Goal: Find specific page/section: Find specific page/section

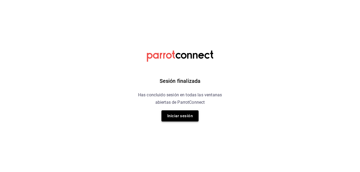
click at [181, 115] on button "Iniciar sesión" at bounding box center [180, 116] width 37 height 11
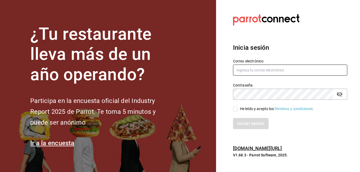
click at [256, 70] on input "text" at bounding box center [290, 70] width 114 height 11
type input "danieltafollatib@gmail.com"
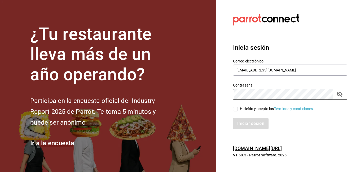
click at [235, 110] on input "He leído y acepto los Términos y condiciones." at bounding box center [235, 109] width 5 height 5
checkbox input "true"
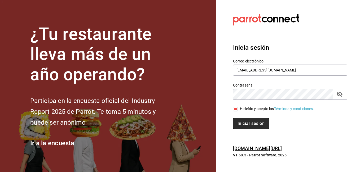
click at [239, 122] on button "Iniciar sesión" at bounding box center [251, 123] width 36 height 11
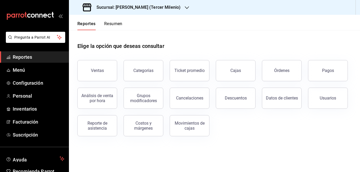
click at [150, 11] on div "Sucursal: Tiberius (Tercer Milenio)" at bounding box center [132, 7] width 118 height 15
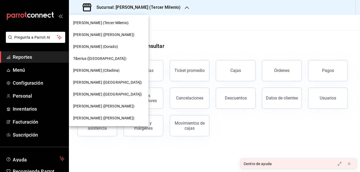
click at [112, 38] on div "Tiberius (Carranza)" at bounding box center [109, 35] width 80 height 12
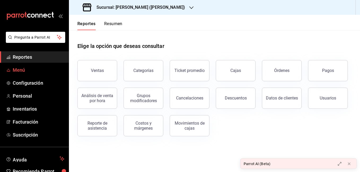
click at [29, 68] on span "Menú" at bounding box center [39, 70] width 52 height 7
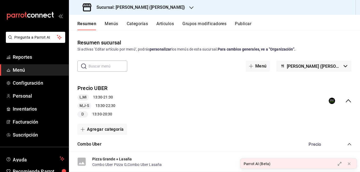
drag, startPoint x: 283, startPoint y: 106, endPoint x: 278, endPoint y: 104, distance: 5.7
click at [283, 106] on div "Precio UBER L,Mi 13:30 - 21:30 M,J-S 13:30 - 22:30 D 13:30 - 20:30" at bounding box center [214, 101] width 291 height 42
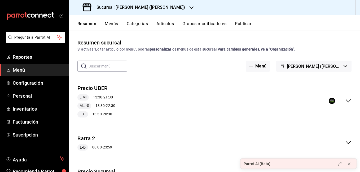
click at [196, 27] on button "Grupos modificadores" at bounding box center [205, 25] width 44 height 9
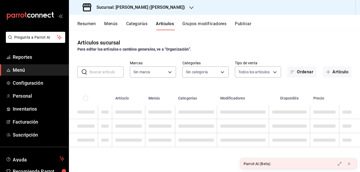
click at [102, 72] on input "text" at bounding box center [107, 72] width 34 height 11
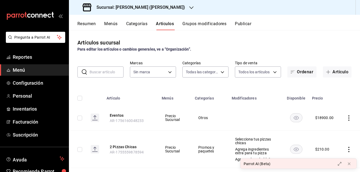
type input "eae25648-be62-4c40-b4a5-532ce09bc4c2,d7af98ac-f8c5-4123-a3a5-3554f40128c5,b2a3e…"
type input "4b3bb19d-090c-4f71-86c5-8347561cc8c0,2b616da3-f57d-4fb2-816d-2b7e27d5f42c"
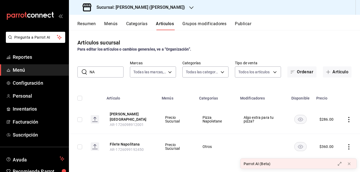
type input "N"
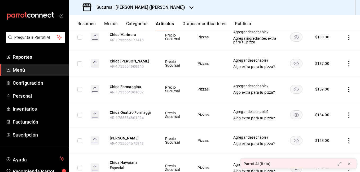
scroll to position [697, 0]
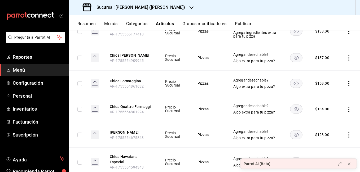
click at [144, 24] on button "Categorías" at bounding box center [136, 25] width 21 height 9
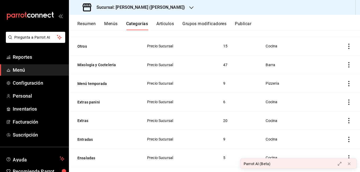
scroll to position [421, 0]
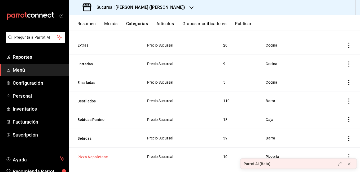
click at [100, 155] on button "Pizza Napoletane" at bounding box center [103, 157] width 53 height 5
